Goal: Task Accomplishment & Management: Manage account settings

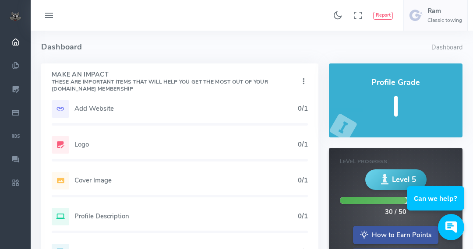
click at [49, 16] on icon at bounding box center [49, 16] width 11 height 14
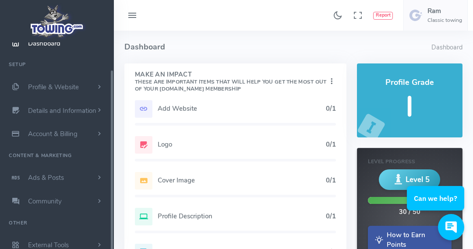
scroll to position [35, 0]
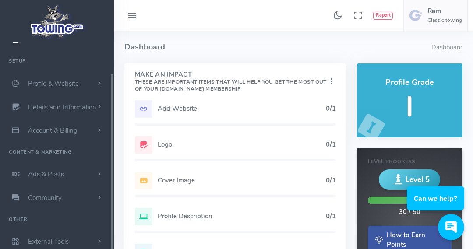
drag, startPoint x: 112, startPoint y: 81, endPoint x: 113, endPoint y: 149, distance: 67.8
click at [113, 149] on div "Classic towing Navigation Dashboard Setup Profile & Website Homepage Content Se…" at bounding box center [57, 150] width 114 height 217
click at [71, 128] on span "Account & Billing" at bounding box center [52, 130] width 49 height 9
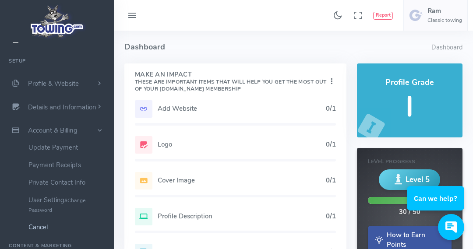
click at [41, 228] on link "Cancel" at bounding box center [68, 227] width 92 height 18
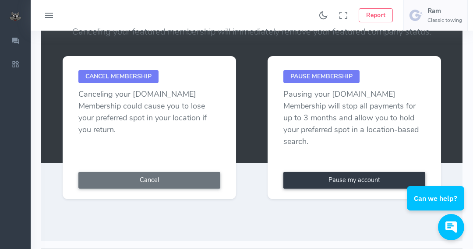
scroll to position [122, 0]
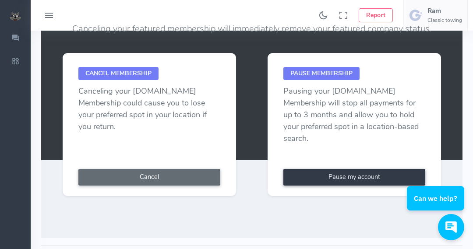
click at [150, 177] on button "Cancel" at bounding box center [149, 177] width 142 height 17
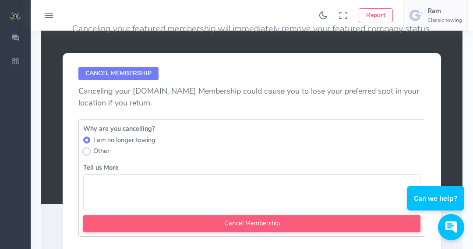
click at [88, 151] on input "Other" at bounding box center [86, 151] width 7 height 7
radio input "true"
click at [120, 185] on textarea "Tell us More" at bounding box center [251, 191] width 337 height 35
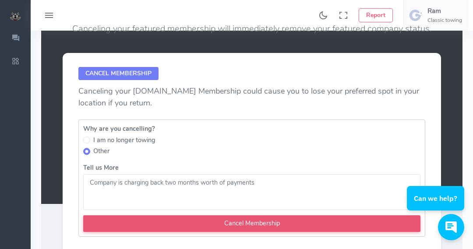
type textarea "Company is charging back two months worth of payments"
click at [259, 228] on input "Cancel Membership" at bounding box center [251, 223] width 337 height 17
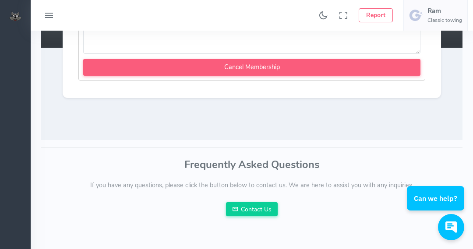
scroll to position [284, 0]
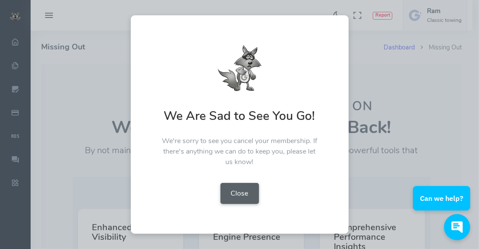
click at [240, 191] on button "Close" at bounding box center [240, 193] width 39 height 21
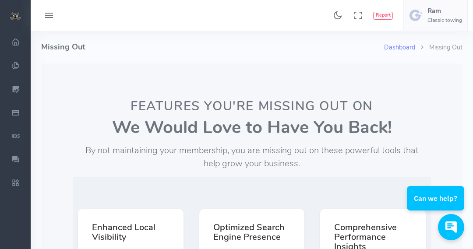
click at [48, 15] on icon at bounding box center [49, 16] width 11 height 14
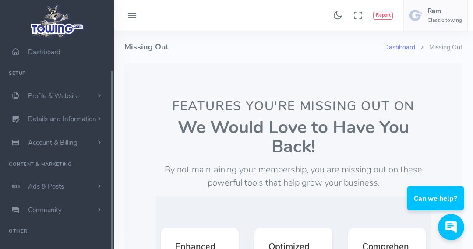
scroll to position [35, 0]
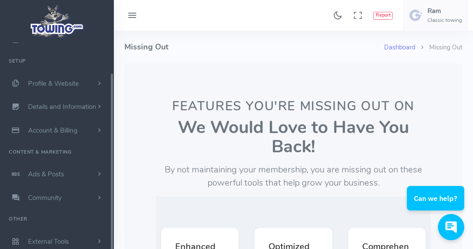
drag, startPoint x: 112, startPoint y: 91, endPoint x: 109, endPoint y: 175, distance: 84.5
click at [109, 175] on div "Classic towing Navigation Dashboard Setup Profile & Website Homepage Content Se…" at bounding box center [57, 150] width 114 height 217
drag, startPoint x: 113, startPoint y: 163, endPoint x: 112, endPoint y: 180, distance: 17.5
click at [112, 180] on div "Classic towing Navigation Dashboard Setup Profile & Website Homepage Content Se…" at bounding box center [57, 150] width 114 height 217
click at [130, 11] on icon at bounding box center [132, 16] width 11 height 14
